Goal: Find specific page/section: Find specific page/section

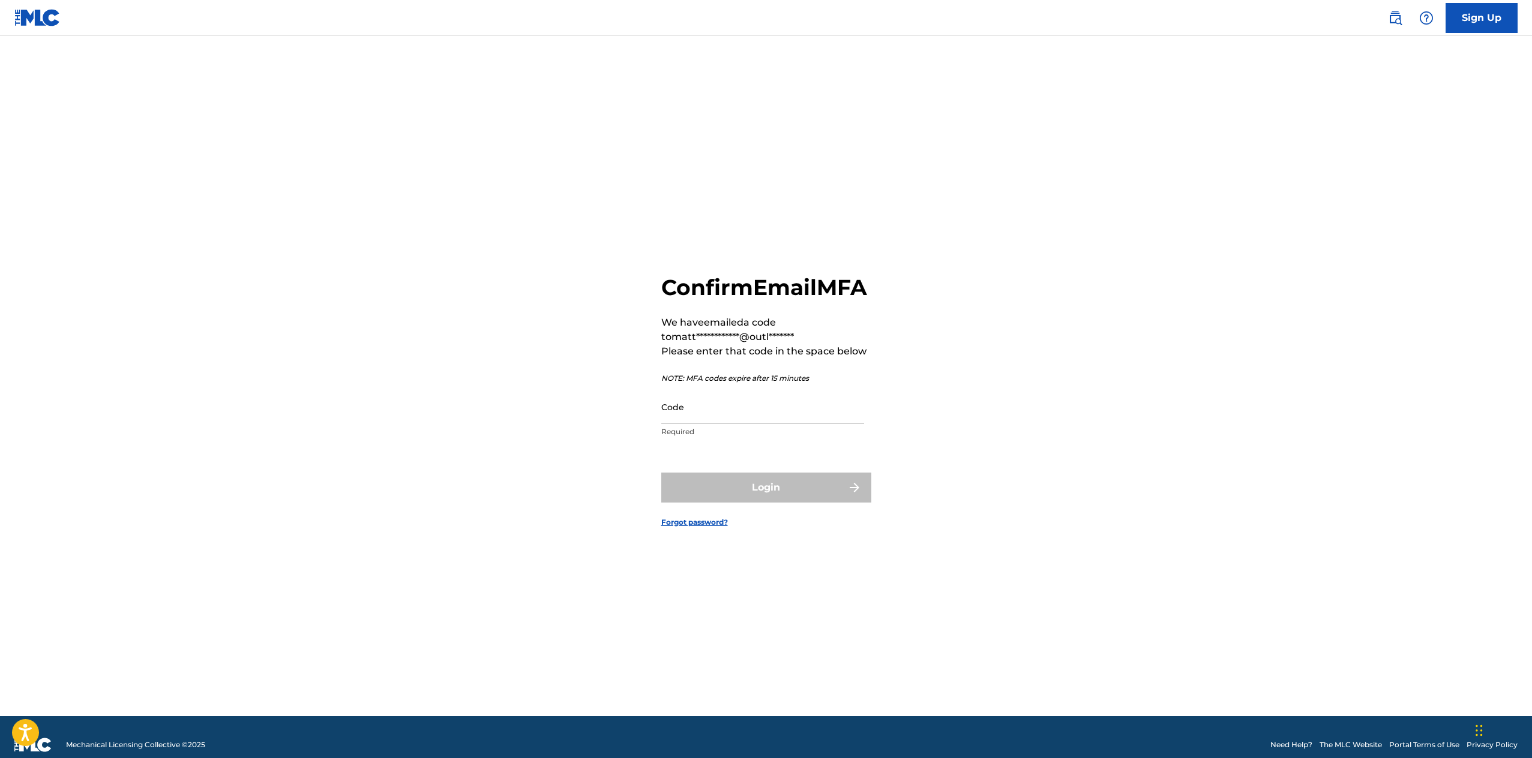
click at [688, 424] on input "Code" at bounding box center [762, 407] width 203 height 34
click at [677, 424] on input "Code" at bounding box center [762, 407] width 203 height 34
paste input "106161"
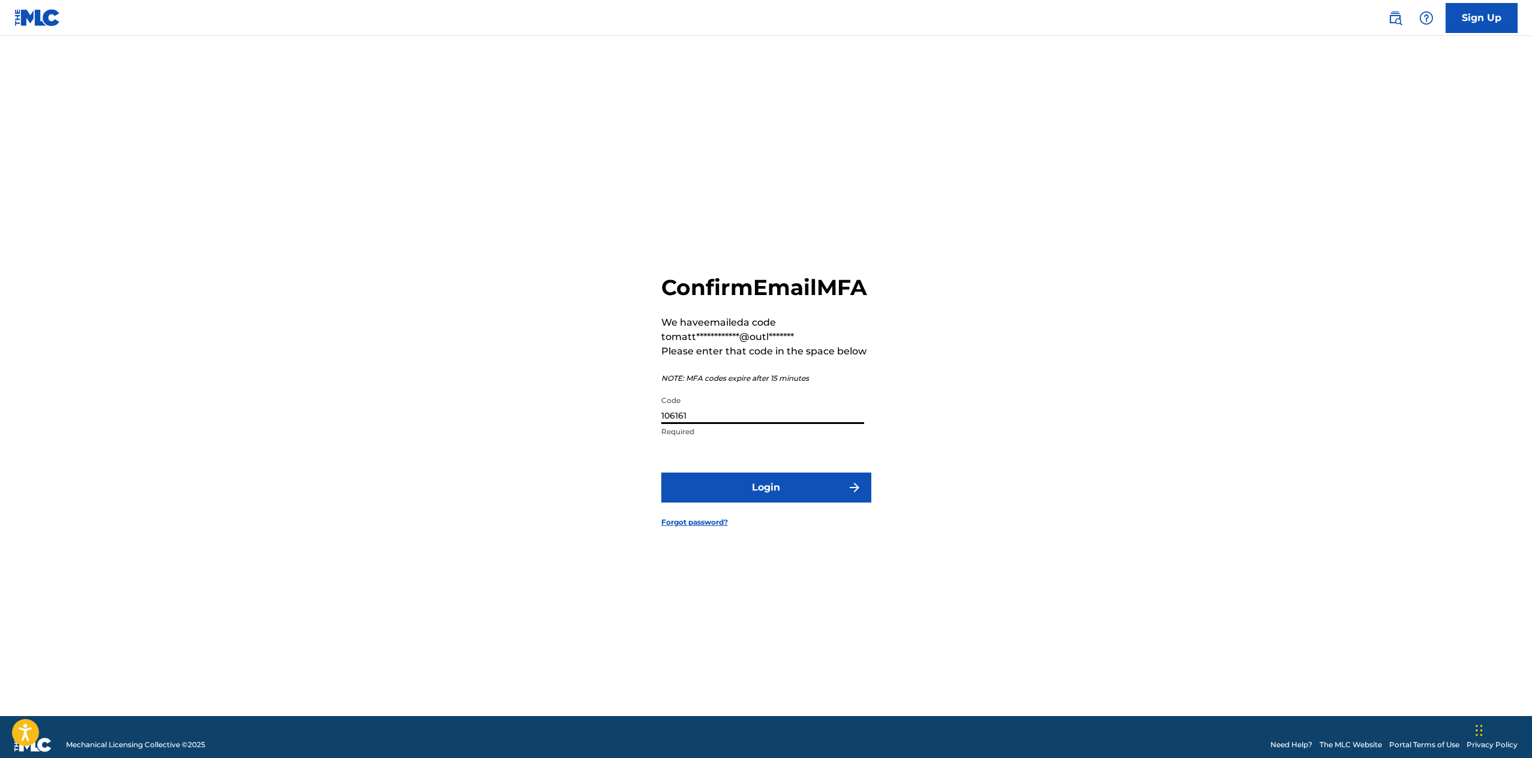
type input "106161"
click at [744, 503] on button "Login" at bounding box center [766, 488] width 210 height 30
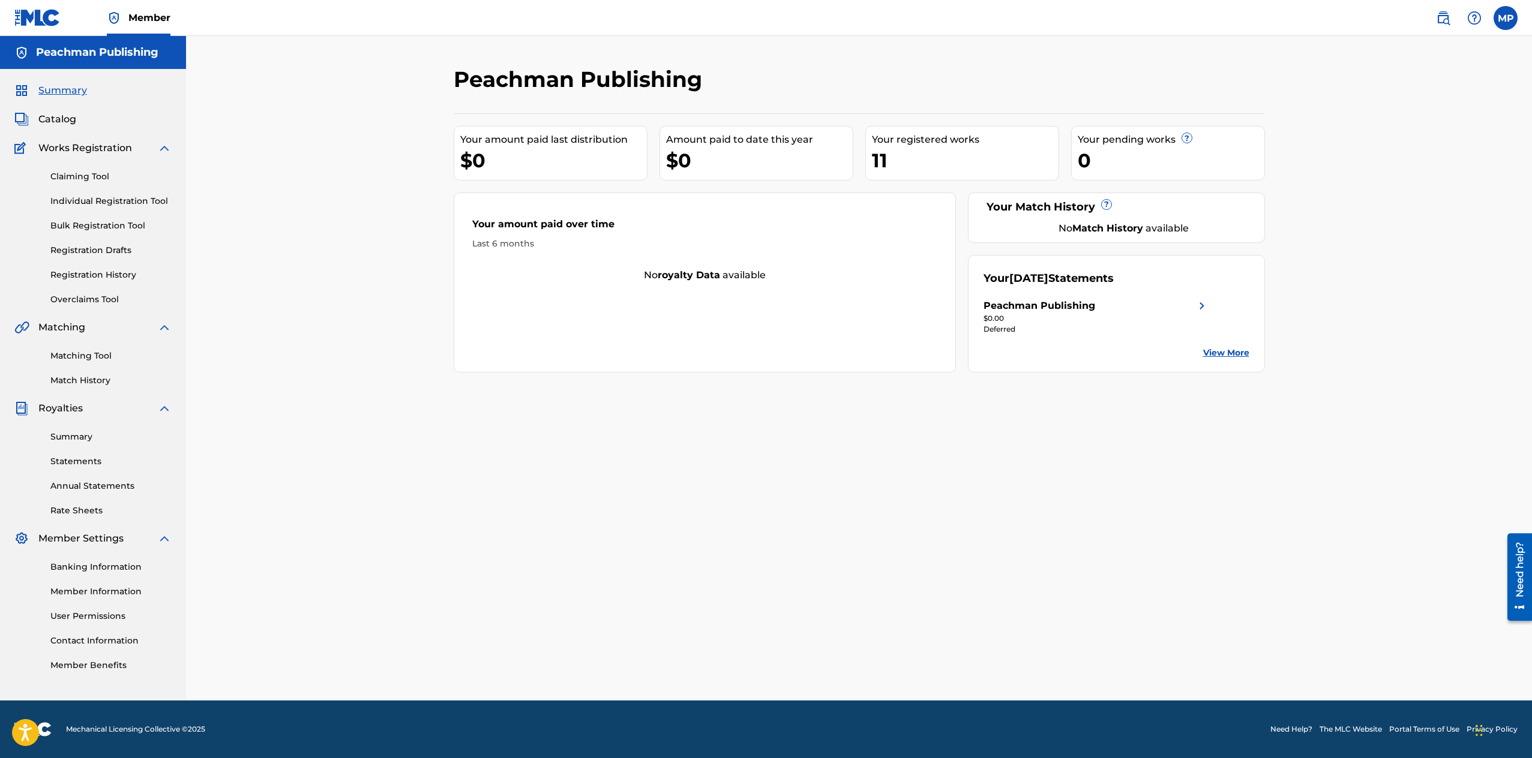
click at [68, 120] on span "Catalog" at bounding box center [57, 119] width 38 height 14
